Goal: Task Accomplishment & Management: Manage account settings

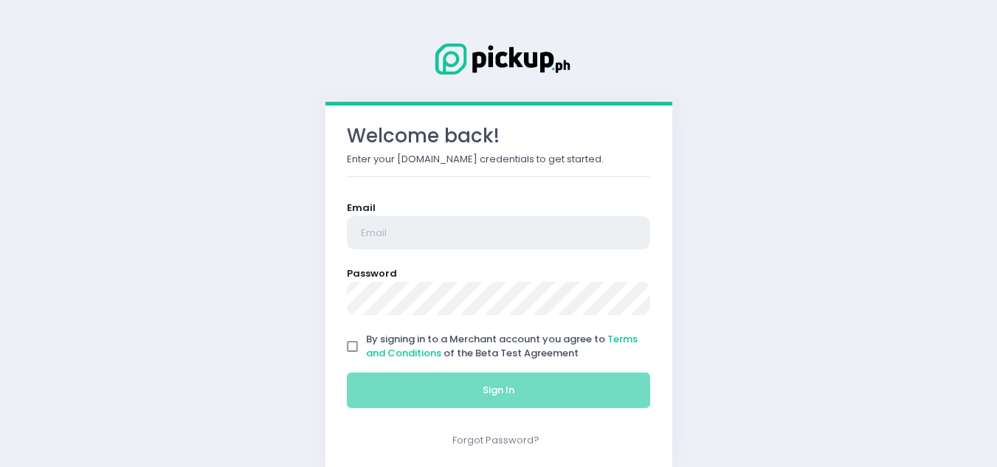
click at [390, 230] on input "email" at bounding box center [499, 233] width 304 height 34
type input "[EMAIL_ADDRESS][DOMAIN_NAME]"
click at [350, 350] on input "By signing in to a Merchant account you agree to Terms and Conditions of the Be…" at bounding box center [353, 347] width 28 height 28
checkbox input "true"
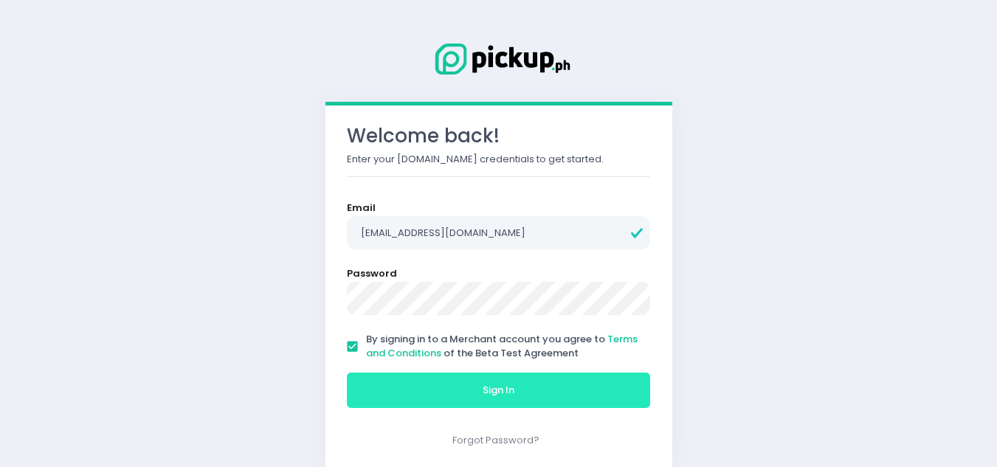
click at [458, 392] on button "Sign In" at bounding box center [499, 390] width 304 height 35
